Goal: Check status: Check status

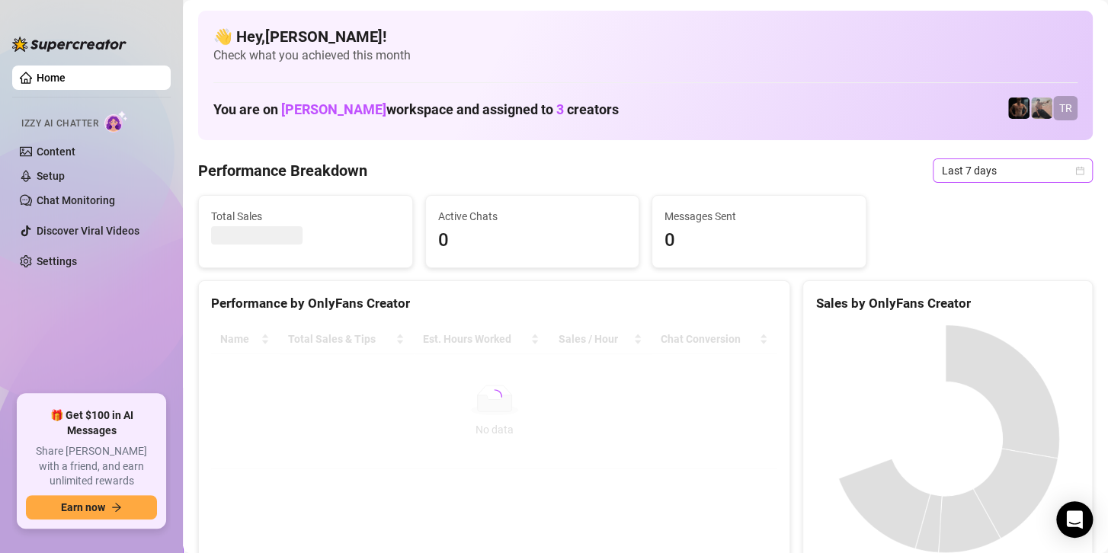
click at [965, 165] on span "Last 7 days" at bounding box center [1013, 170] width 142 height 23
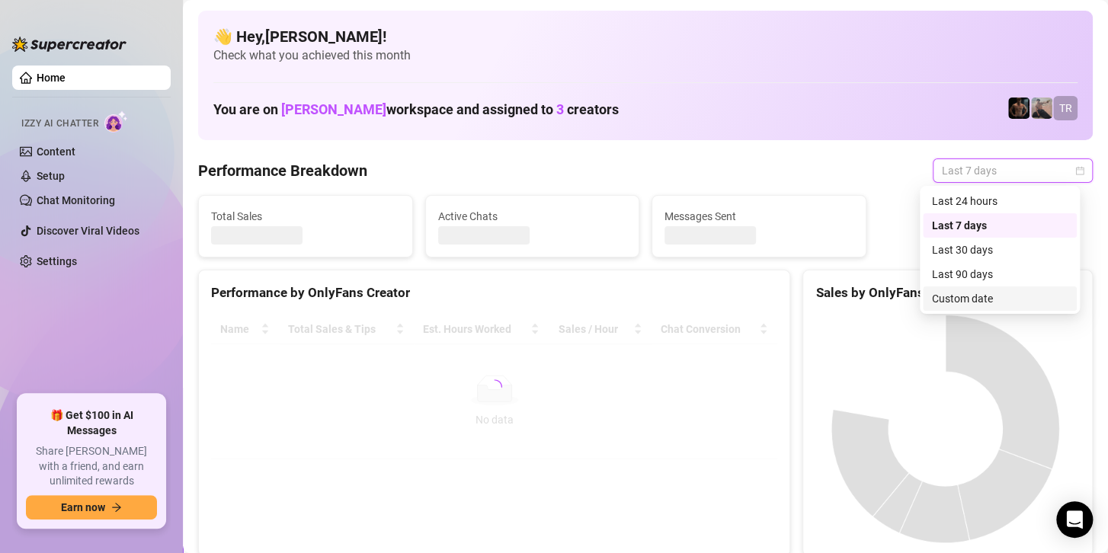
click at [948, 305] on div "Custom date" at bounding box center [1000, 298] width 136 height 17
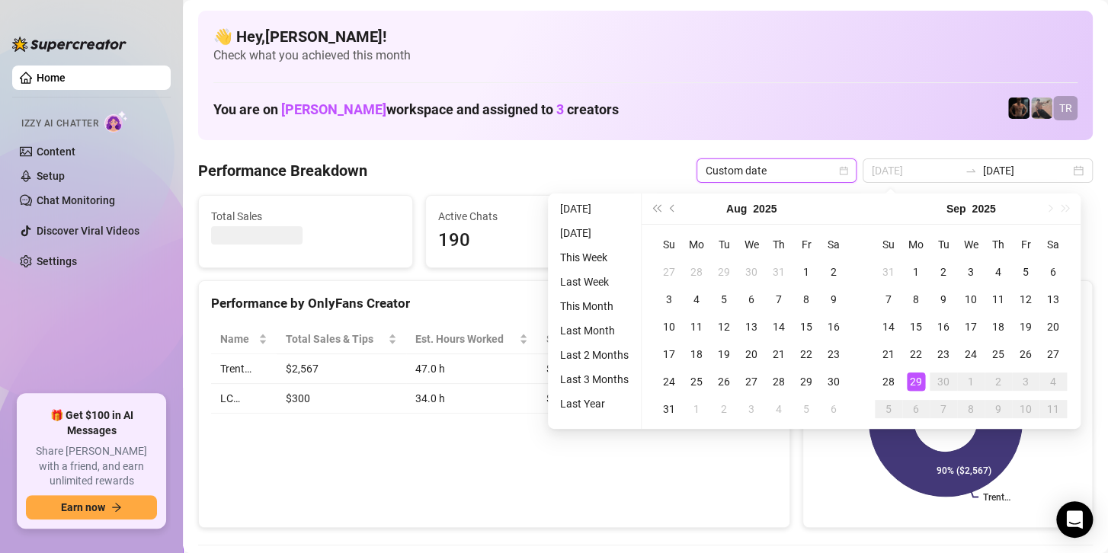
click at [912, 380] on div "29" at bounding box center [916, 382] width 18 height 18
type input "[DATE]"
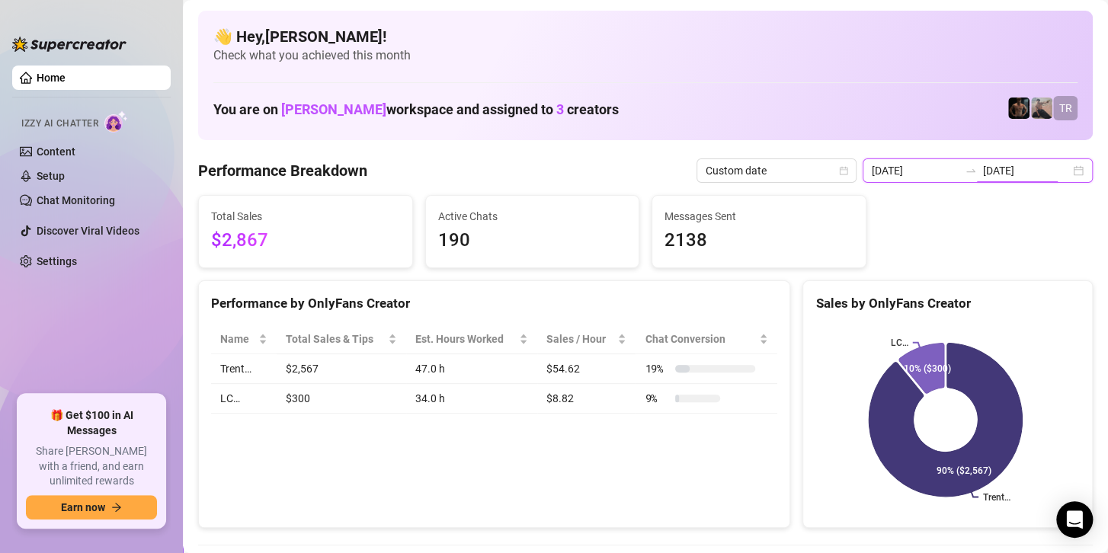
click at [996, 168] on input "[DATE]" at bounding box center [1026, 170] width 87 height 17
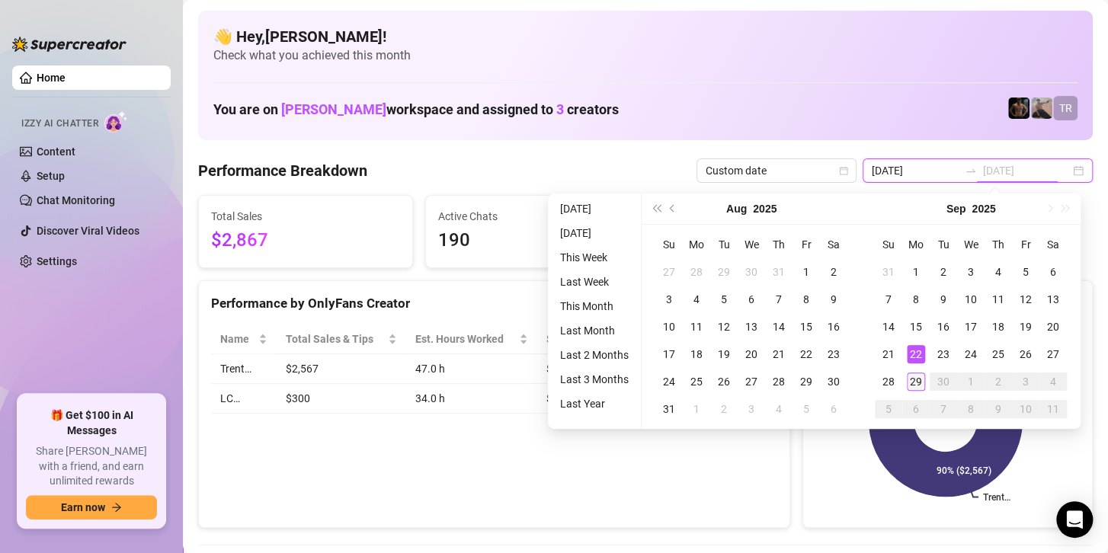
type input "[DATE]"
click at [913, 378] on div "29" at bounding box center [916, 382] width 18 height 18
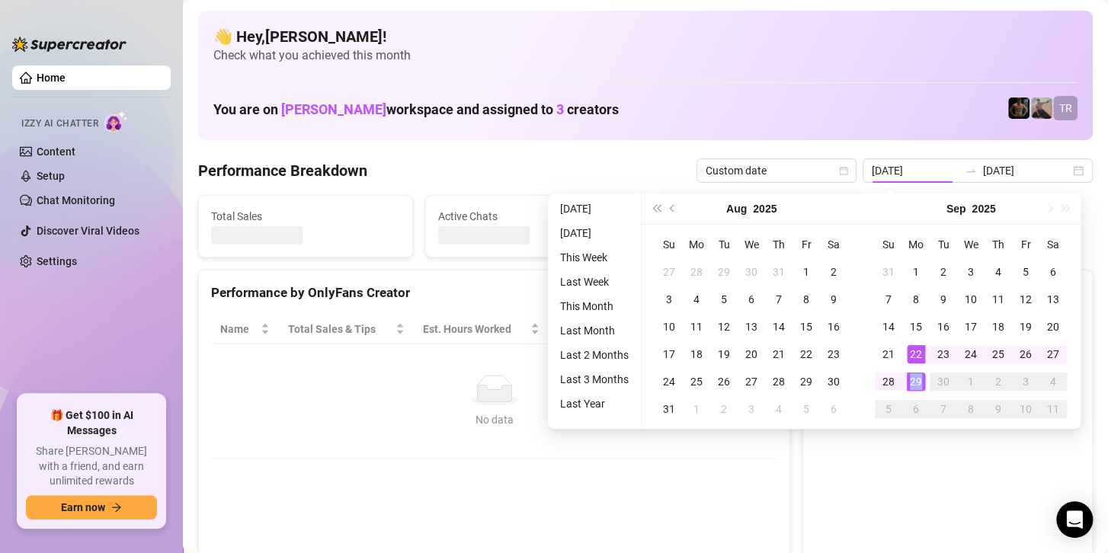
type input "[DATE]"
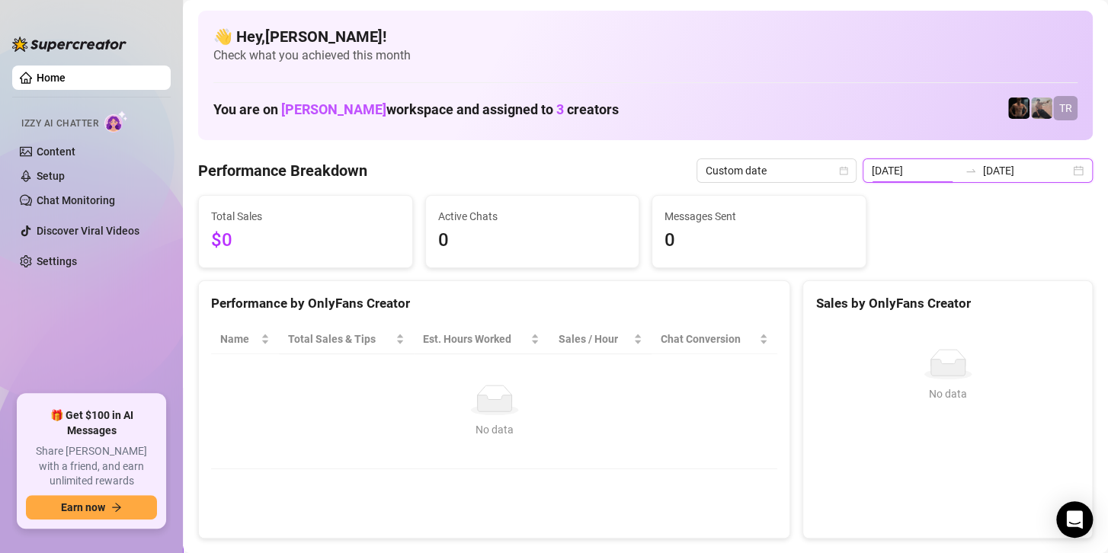
click at [950, 168] on input "[DATE]" at bounding box center [915, 170] width 87 height 17
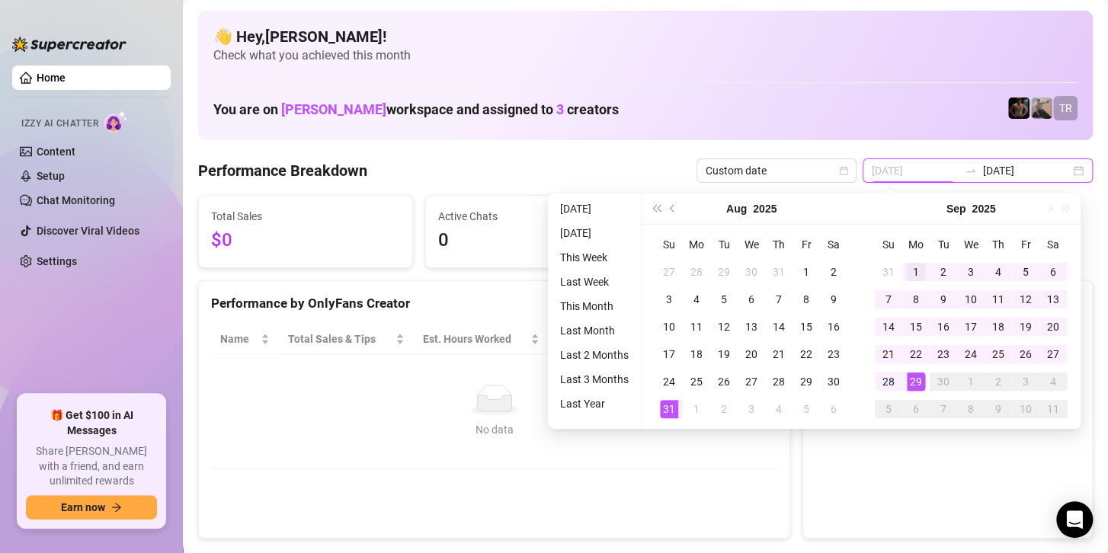
type input "[DATE]"
drag, startPoint x: 913, startPoint y: 270, endPoint x: 910, endPoint y: 284, distance: 13.9
click at [913, 270] on div "1" at bounding box center [916, 272] width 18 height 18
type input "[DATE]"
click at [913, 378] on div "29" at bounding box center [916, 382] width 18 height 18
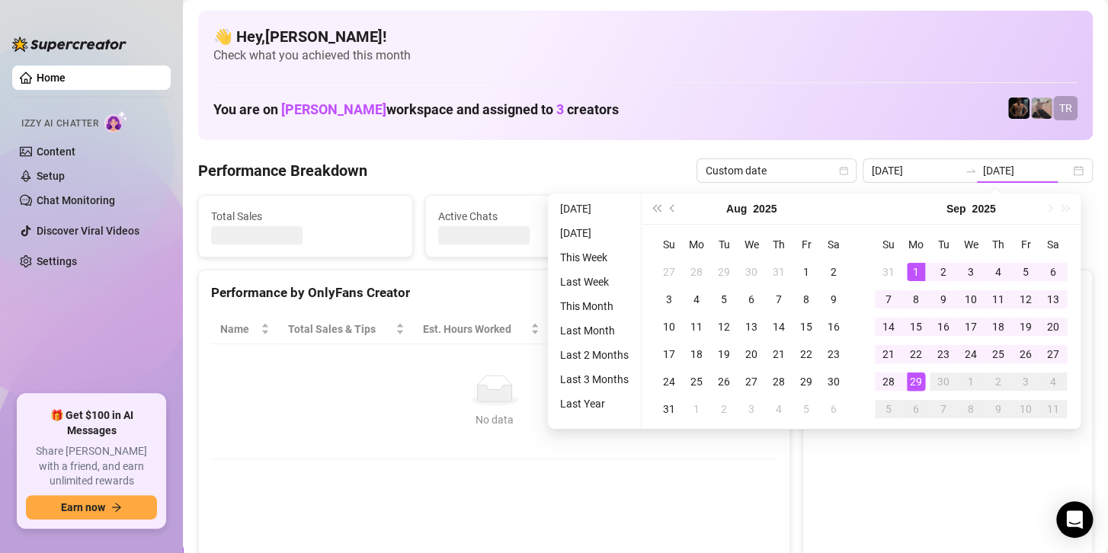
type input "[DATE]"
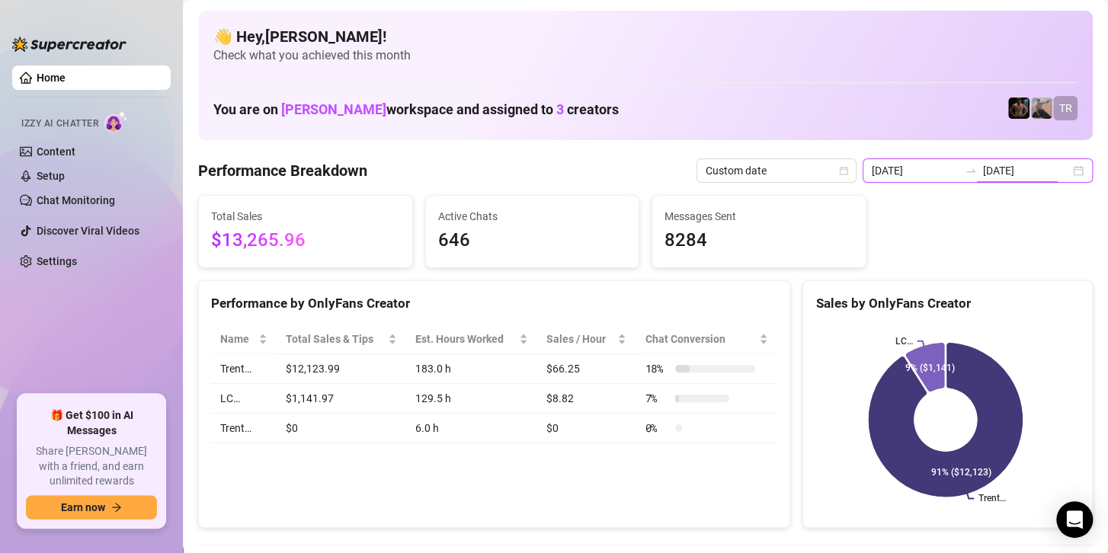
click at [984, 168] on input "[DATE]" at bounding box center [1026, 170] width 87 height 17
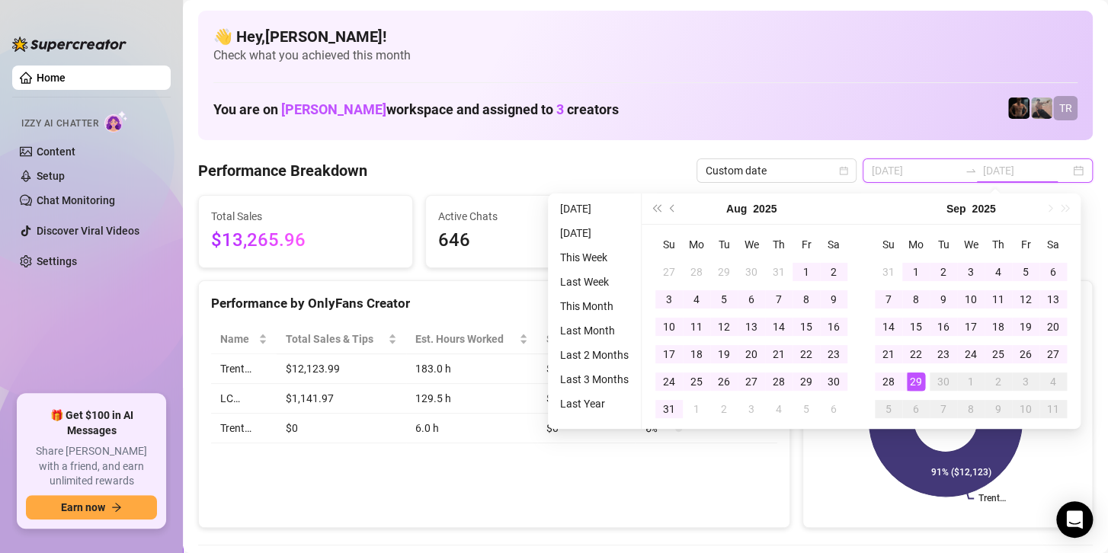
type input "[DATE]"
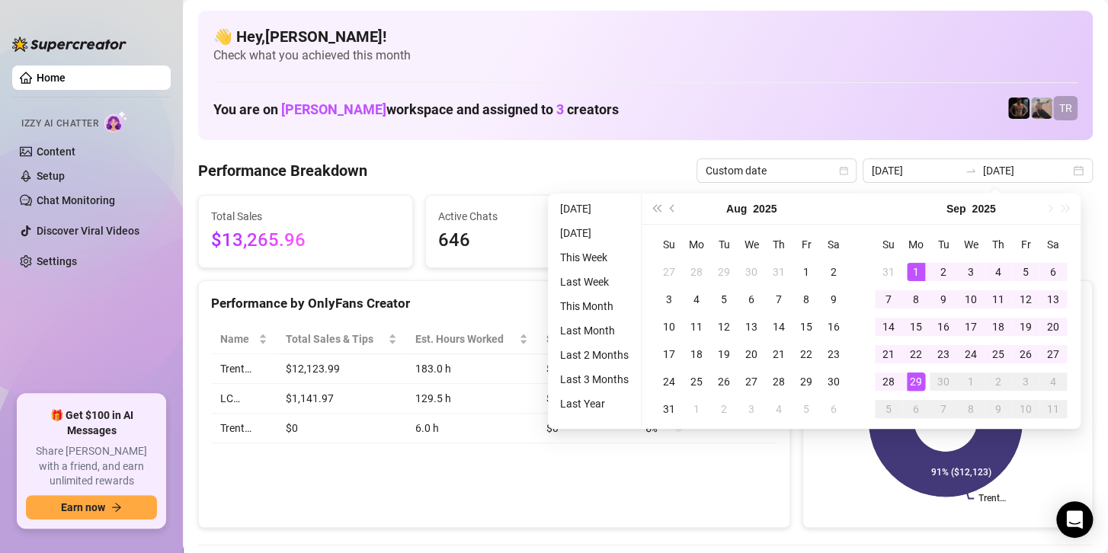
click at [463, 459] on div "Performance by OnlyFans Creator Name Total Sales & Tips Est. Hours Worked Sales…" at bounding box center [494, 404] width 592 height 248
